Goal: Transaction & Acquisition: Purchase product/service

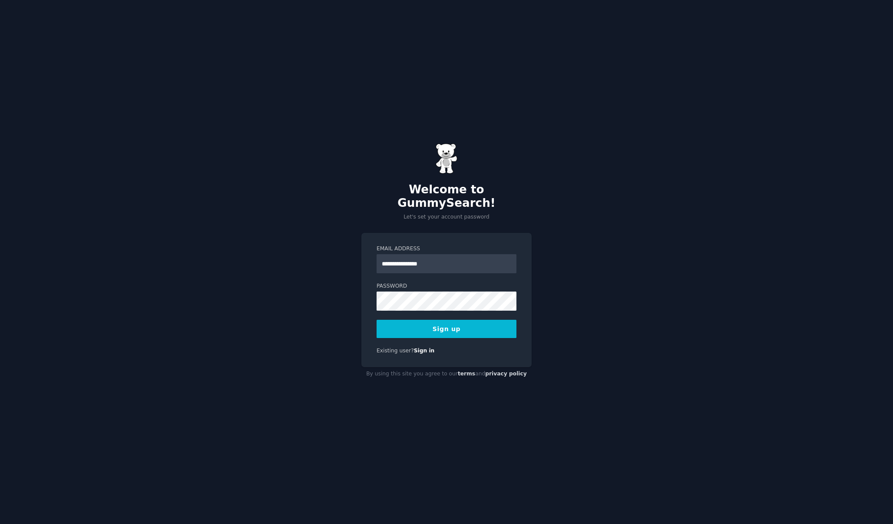
type input "**********"
click at [468, 282] on label "Password" at bounding box center [447, 286] width 140 height 8
click at [336, 320] on div "**********" at bounding box center [446, 262] width 893 height 524
click at [464, 324] on button "Sign up" at bounding box center [447, 329] width 140 height 18
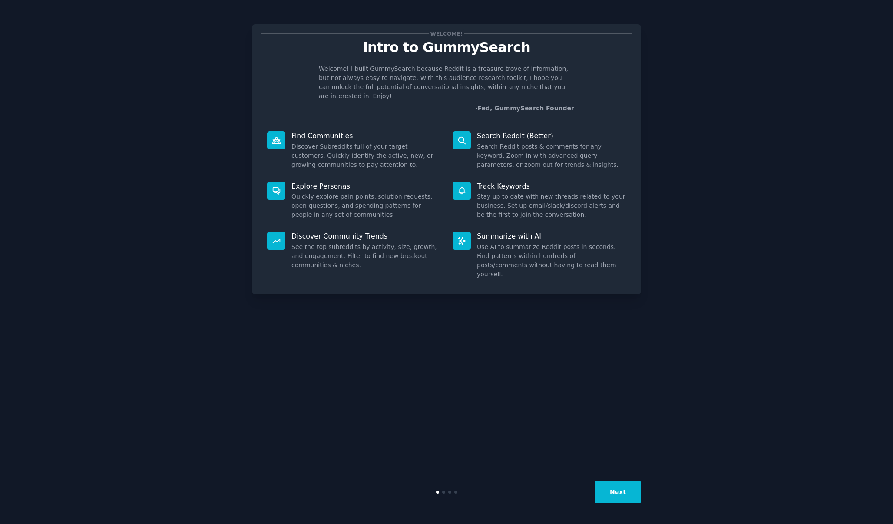
click at [618, 491] on button "Next" at bounding box center [618, 491] width 46 height 21
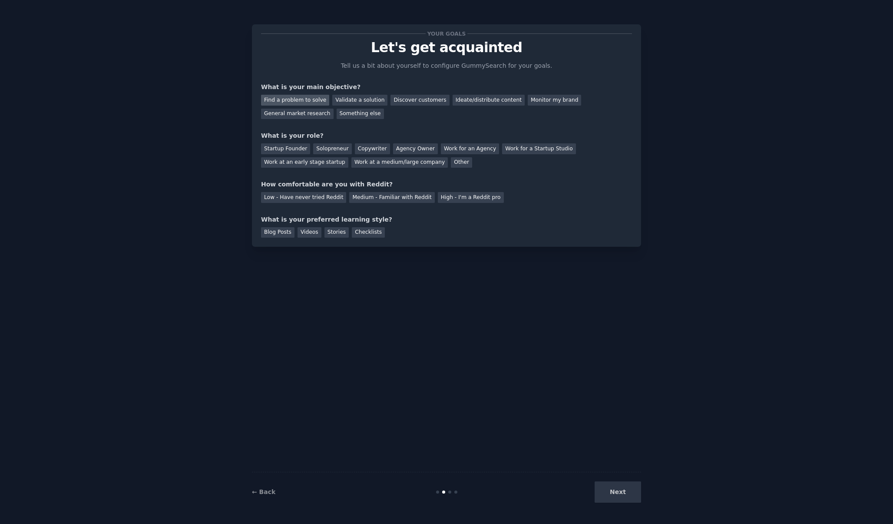
click at [315, 101] on div "Find a problem to solve" at bounding box center [295, 100] width 68 height 11
click at [341, 101] on div "Validate a solution" at bounding box center [359, 100] width 55 height 11
click at [302, 113] on div "General market research" at bounding box center [297, 114] width 73 height 11
click at [286, 148] on div "Startup Founder" at bounding box center [285, 148] width 49 height 11
click at [334, 147] on div "Solopreneur" at bounding box center [332, 148] width 38 height 11
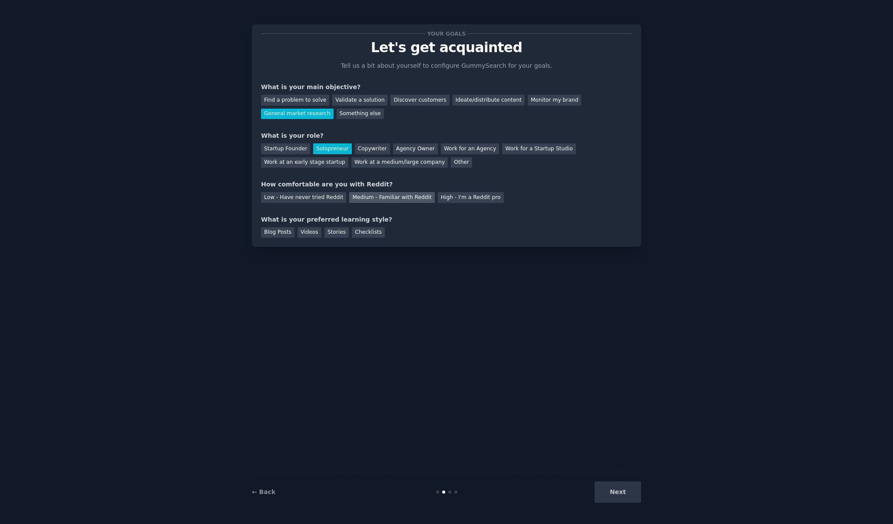
click at [366, 200] on div "Medium - Familiar with Reddit" at bounding box center [391, 197] width 85 height 11
click at [285, 234] on div "Blog Posts" at bounding box center [277, 232] width 33 height 11
click at [609, 491] on button "Next" at bounding box center [618, 491] width 46 height 21
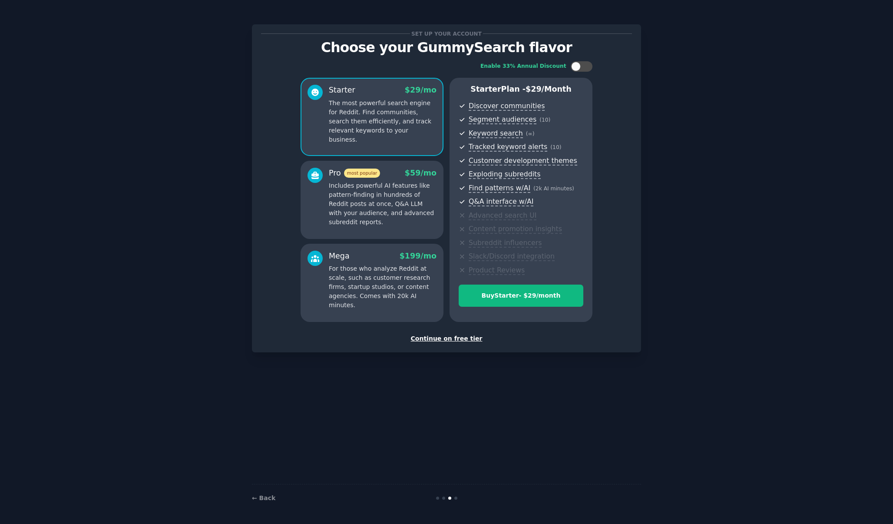
click at [457, 336] on div "Continue on free tier" at bounding box center [446, 338] width 371 height 9
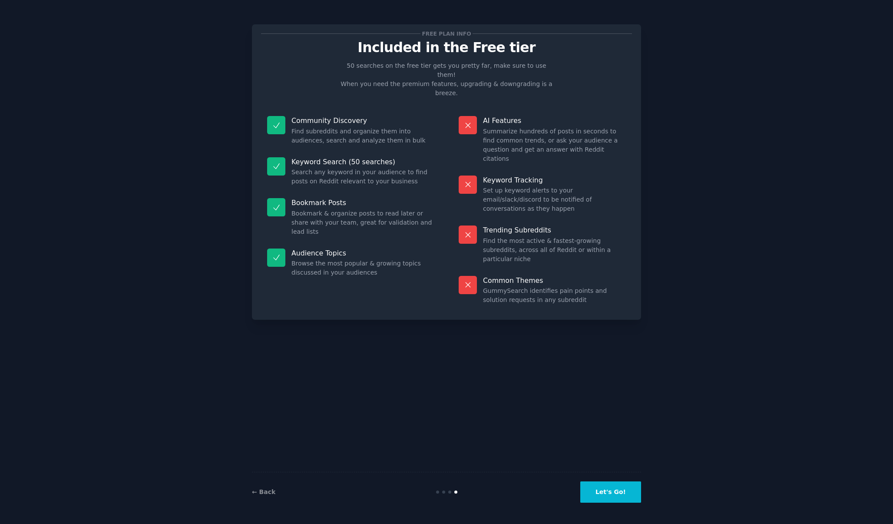
click at [616, 495] on button "Let's Go!" at bounding box center [611, 491] width 61 height 21
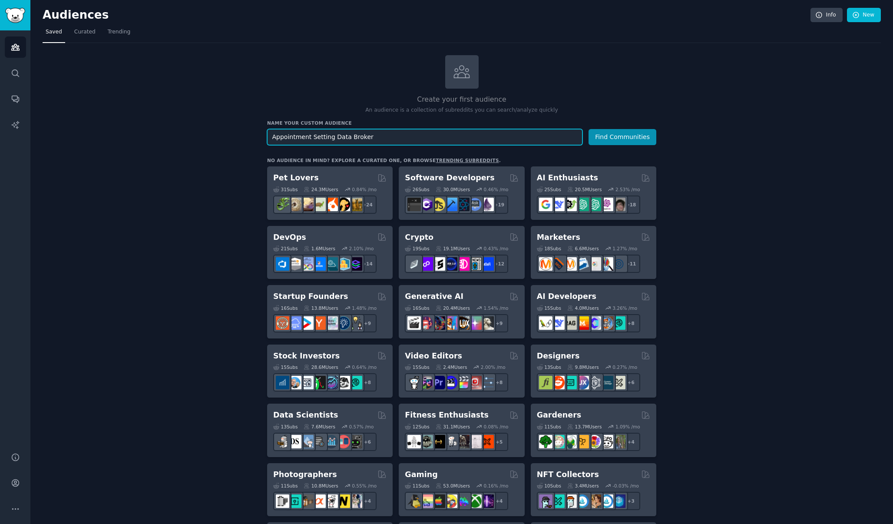
type input "Appointment Setting Data Broker"
click at [468, 100] on h2 "Create your first audience" at bounding box center [461, 99] width 389 height 11
click at [463, 76] on icon at bounding box center [462, 72] width 18 height 18
click at [463, 90] on div "Create your first audience An audience is a collection of subreddits you can se…" at bounding box center [461, 84] width 389 height 59
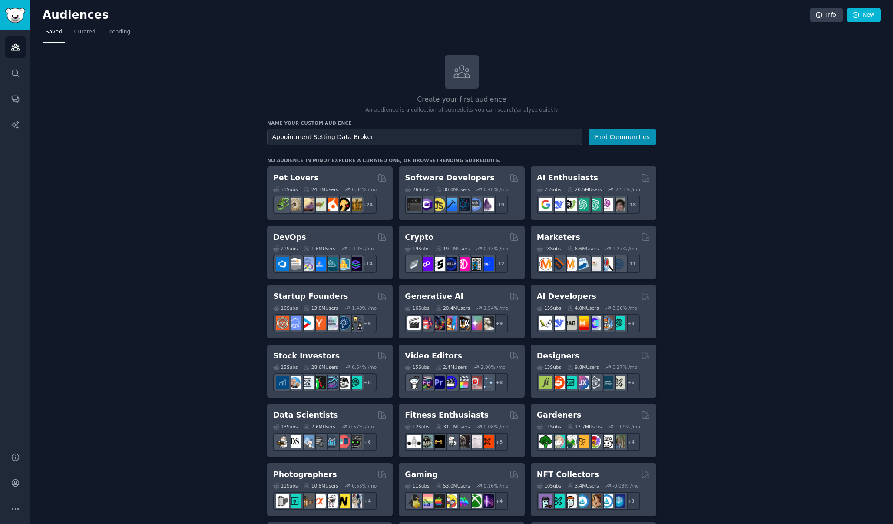
click at [460, 100] on h2 "Create your first audience" at bounding box center [461, 99] width 389 height 11
click at [389, 139] on input "Appointment Setting Data Broker" at bounding box center [424, 137] width 315 height 16
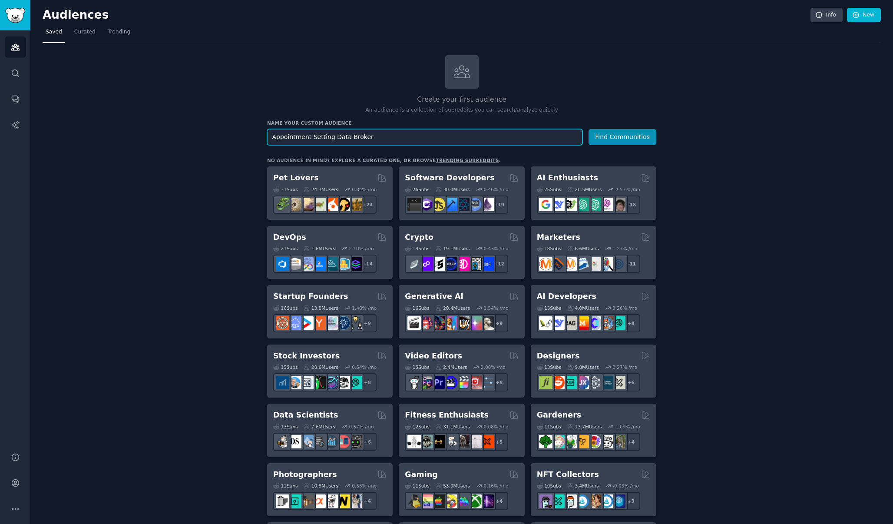
click at [389, 139] on input "Appointment Setting Data Broker" at bounding box center [424, 137] width 315 height 16
type input "small business"
click at [623, 136] on button "Find Communities" at bounding box center [623, 137] width 68 height 16
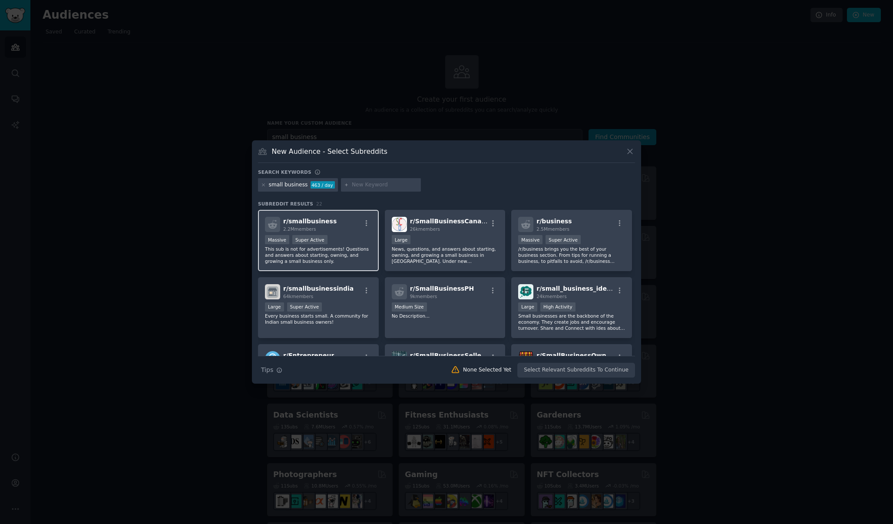
click at [357, 247] on p "This sub is not for advertisements! Questions and answers about starting, ownin…" at bounding box center [318, 255] width 107 height 18
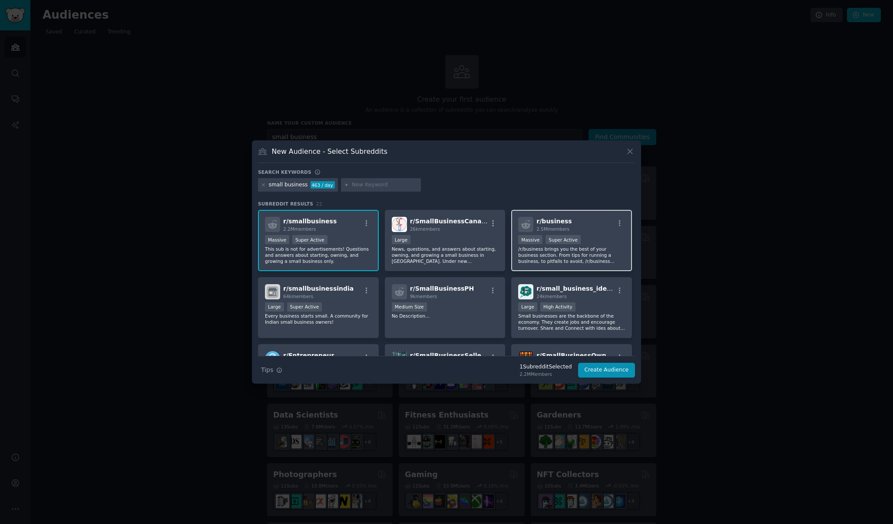
click at [594, 237] on div "Massive Super Active" at bounding box center [571, 240] width 107 height 11
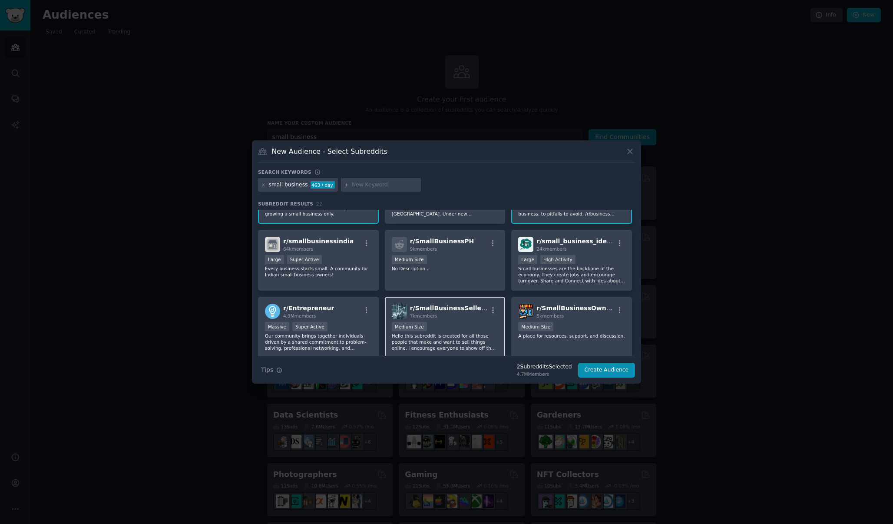
scroll to position [66, 0]
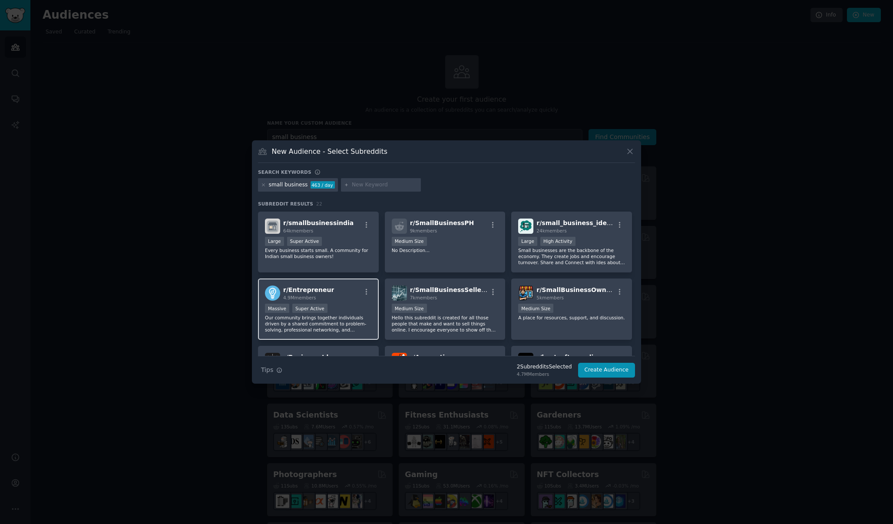
click at [350, 322] on p "Our community brings together individuals driven by a shared commitment to prob…" at bounding box center [318, 324] width 107 height 18
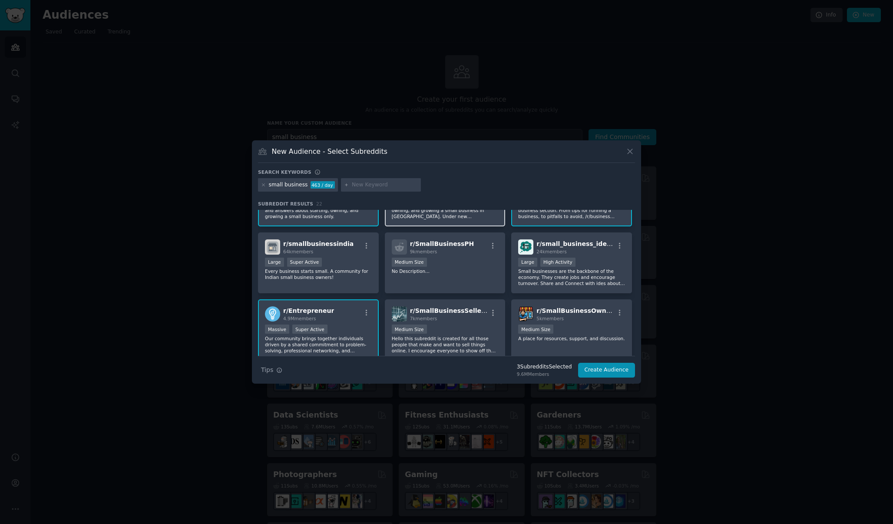
scroll to position [57, 0]
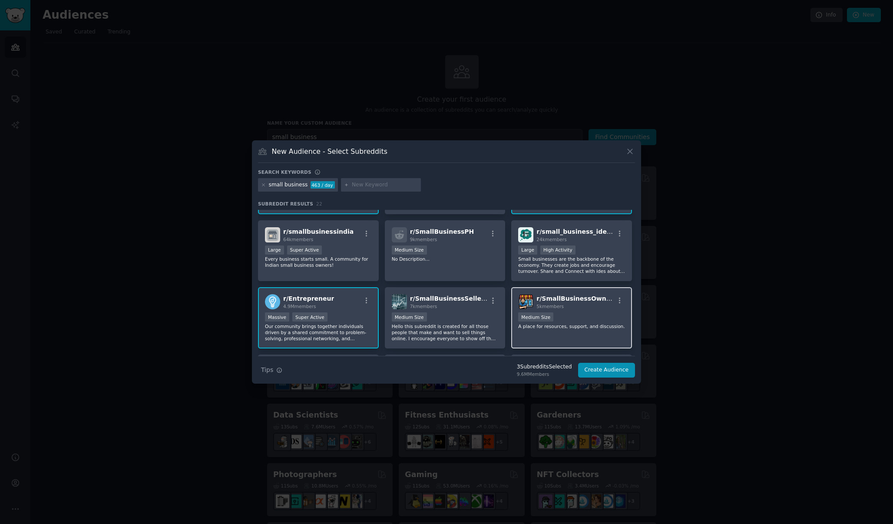
click at [583, 314] on div "Medium Size" at bounding box center [571, 317] width 107 height 11
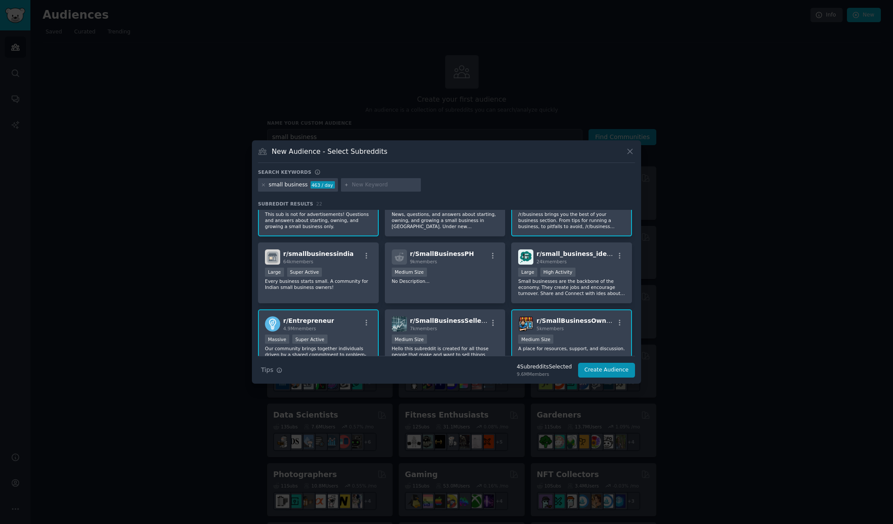
scroll to position [31, 0]
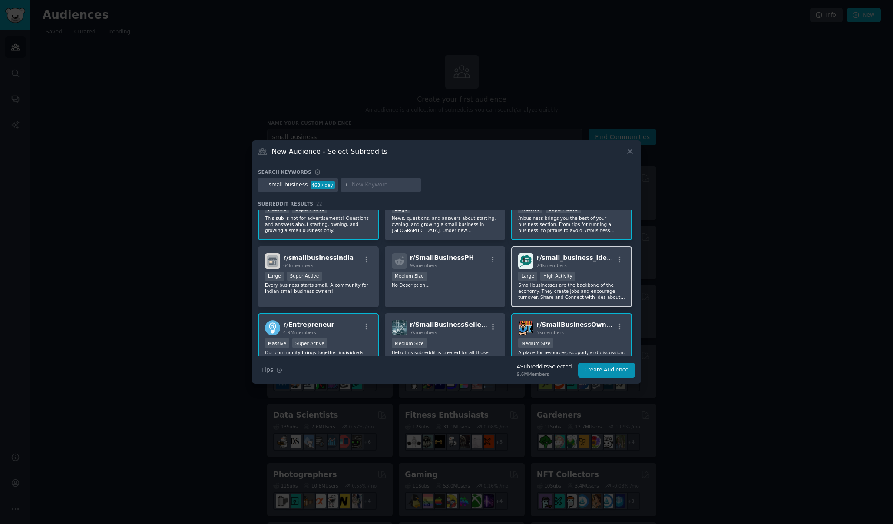
click at [589, 286] on p "Small businesses are the backbone of the economy. They create jobs and encourag…" at bounding box center [571, 291] width 107 height 18
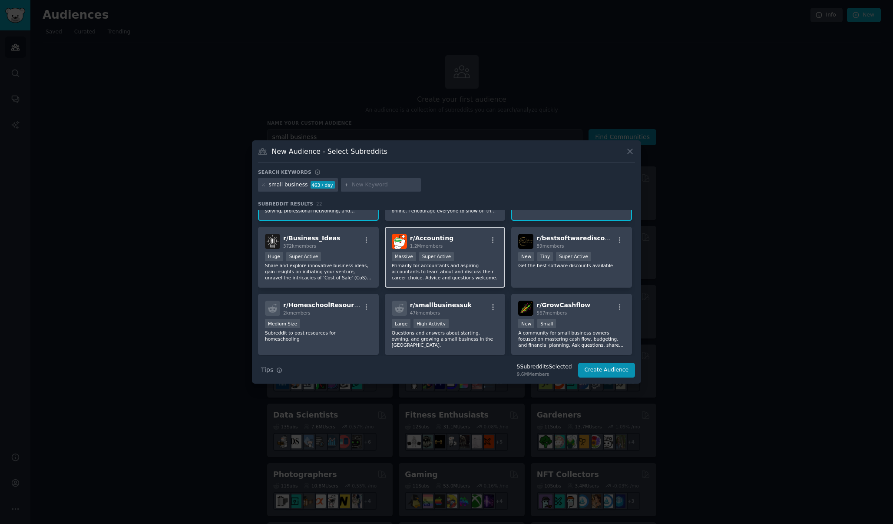
scroll to position [177, 0]
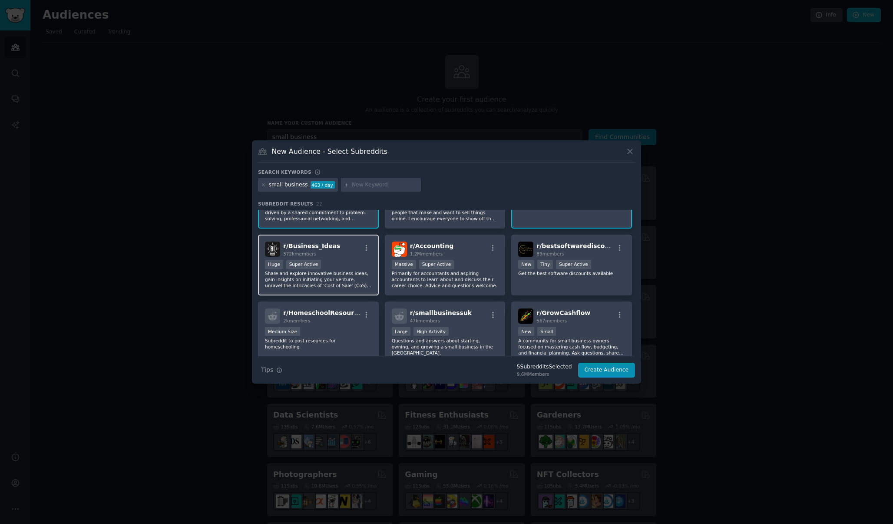
click at [340, 268] on div ">= 95th percentile for submissions / day Huge Super Active" at bounding box center [318, 265] width 107 height 11
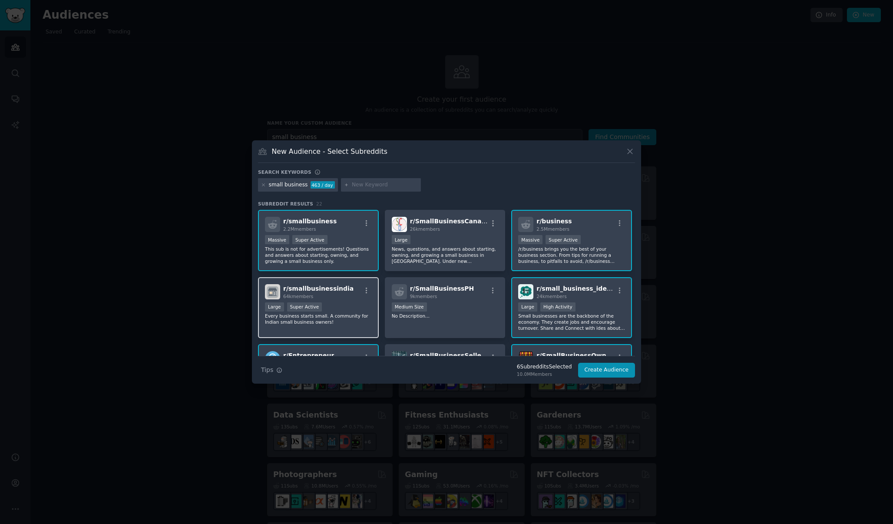
scroll to position [0, 0]
click at [491, 325] on div "r/ SmallBusinessPH 9k members Medium Size No Description..." at bounding box center [445, 307] width 121 height 61
click at [481, 319] on p "No Description..." at bounding box center [445, 316] width 107 height 6
click at [614, 372] on button "Create Audience" at bounding box center [606, 370] width 57 height 15
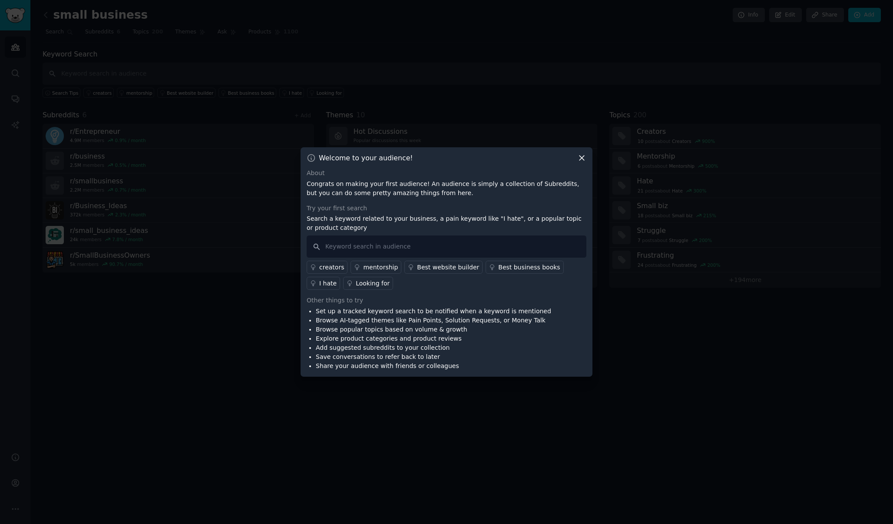
click at [424, 259] on div "creators mentorship Best website builder Best business books I hate Looking for" at bounding box center [447, 274] width 280 height 32
click at [447, 234] on div "Try your first search Search a keyword related to your business, a pain keyword…" at bounding box center [447, 247] width 280 height 86
click at [443, 240] on input "text" at bounding box center [447, 247] width 280 height 22
click at [423, 250] on input "text" at bounding box center [447, 247] width 280 height 22
paste input "Belkins"
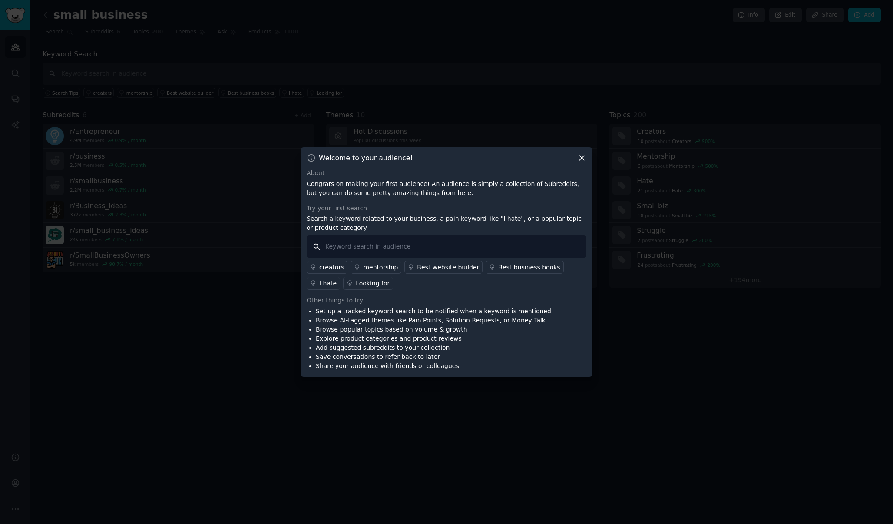
type input "Belkins"
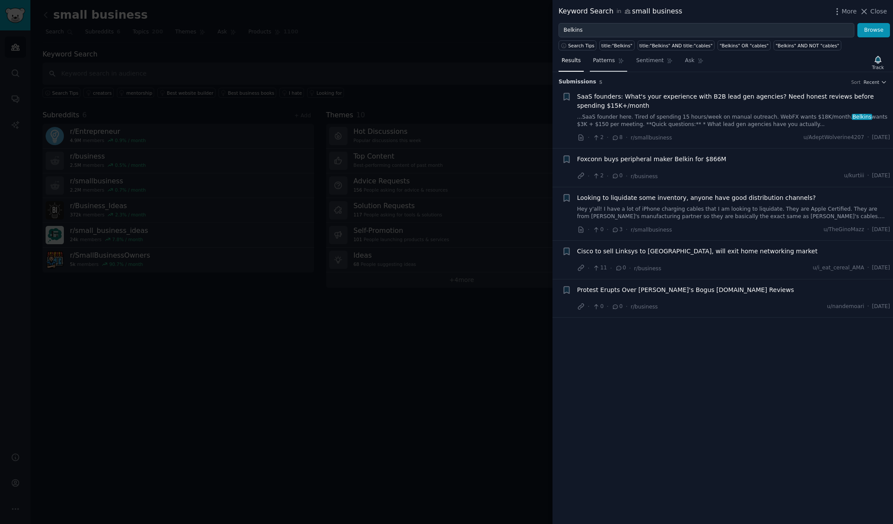
click at [605, 62] on span "Patterns" at bounding box center [604, 61] width 22 height 8
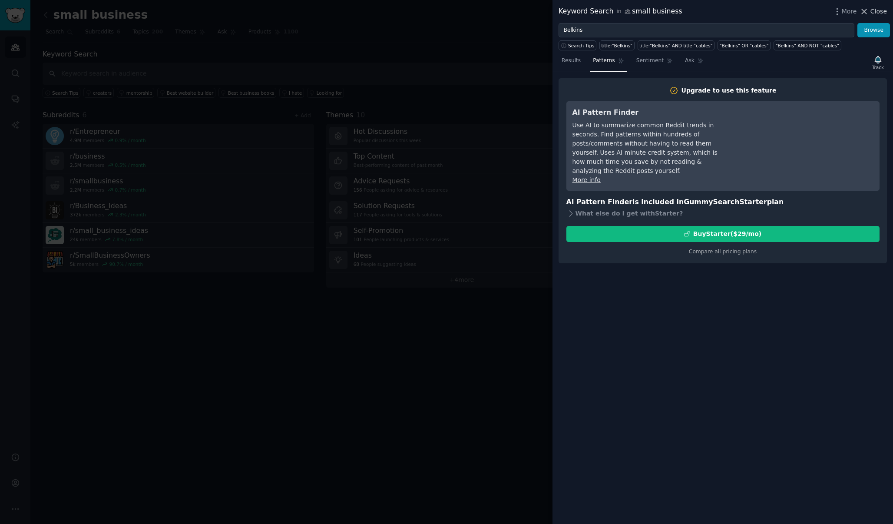
click at [864, 10] on icon at bounding box center [864, 11] width 9 height 9
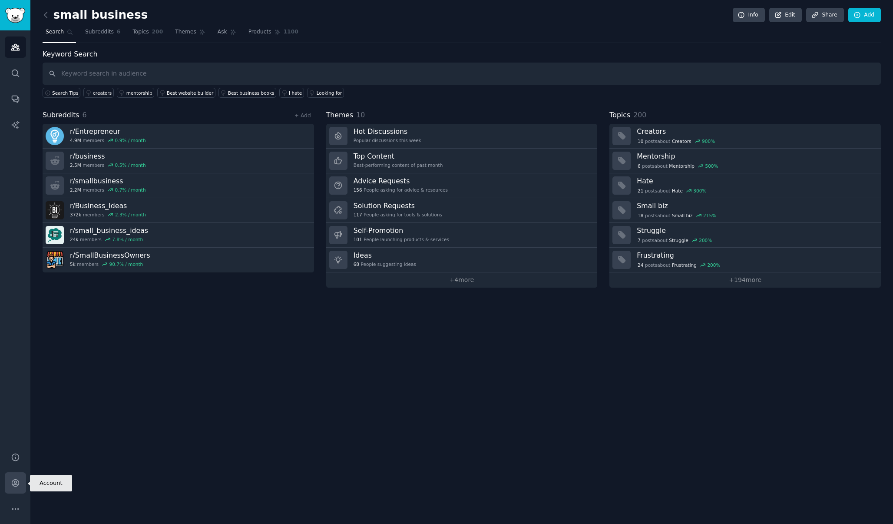
click at [19, 479] on icon "Sidebar" at bounding box center [15, 482] width 9 height 9
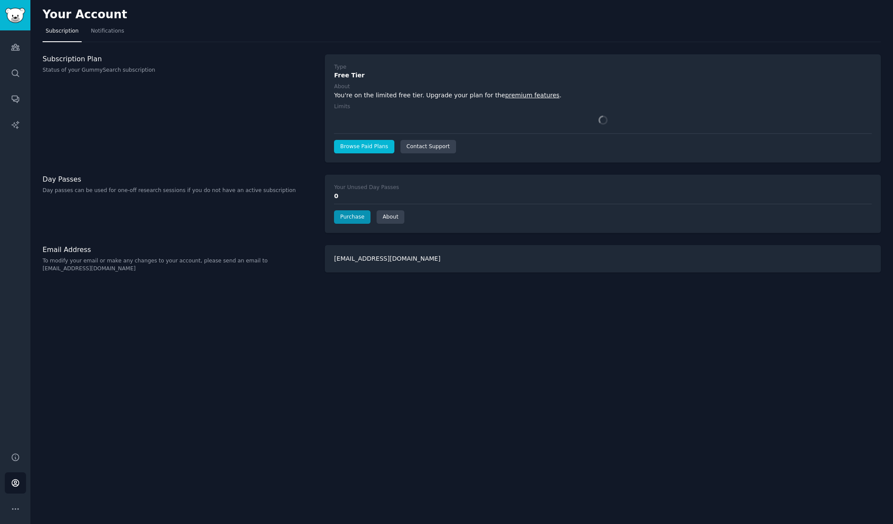
click at [385, 144] on link "Browse Paid Plans" at bounding box center [364, 147] width 60 height 14
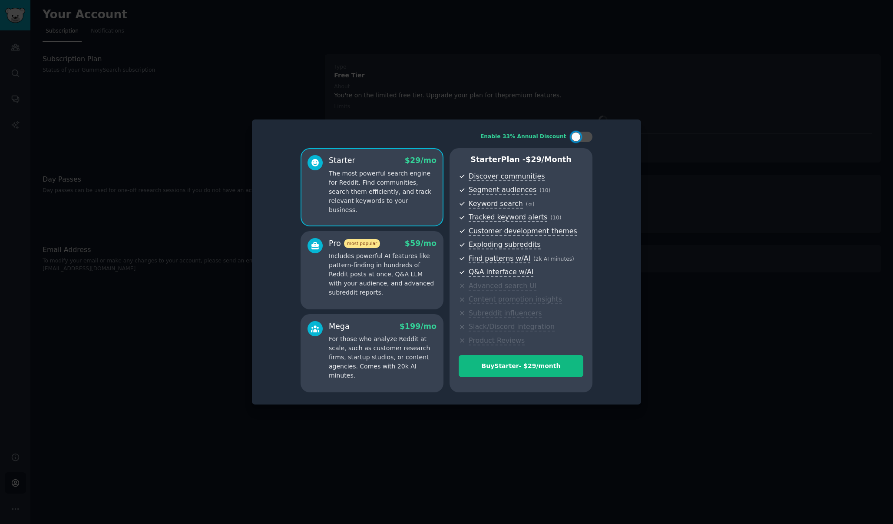
click at [214, 322] on div at bounding box center [446, 262] width 893 height 524
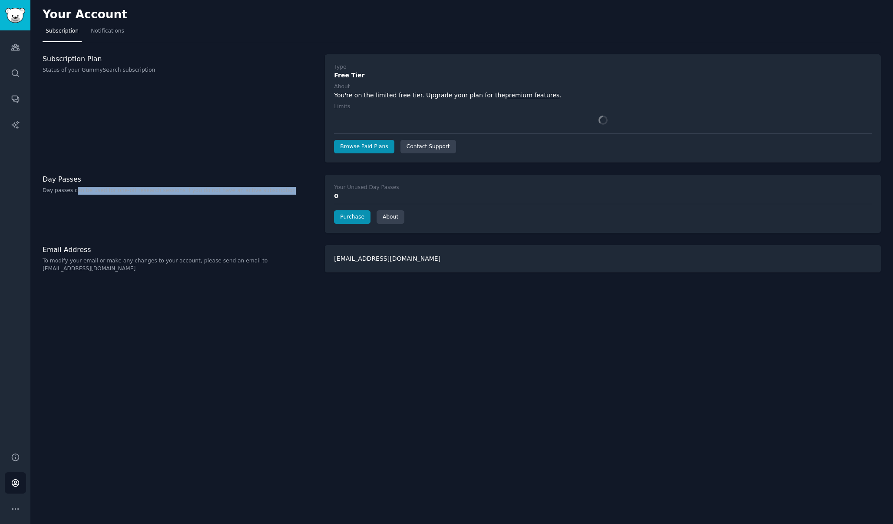
drag, startPoint x: 75, startPoint y: 189, endPoint x: 259, endPoint y: 206, distance: 185.1
click at [260, 205] on div "Day Passes Day passes can be used for one-off research sessions if you do not h…" at bounding box center [179, 204] width 273 height 58
click at [259, 206] on div "Day Passes Day passes can be used for one-off research sessions if you do not h…" at bounding box center [179, 204] width 273 height 58
click at [362, 217] on link "Purchase" at bounding box center [352, 217] width 37 height 14
